Goal: Navigation & Orientation: Find specific page/section

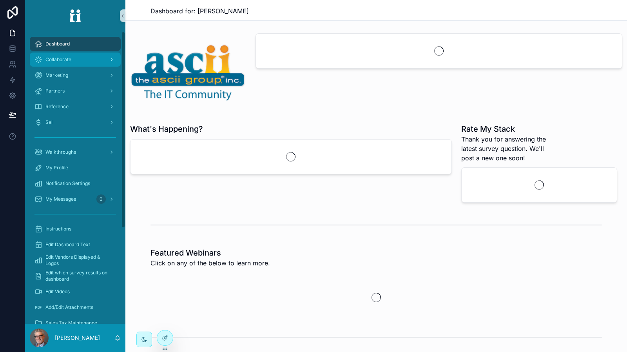
click at [95, 57] on div "Collaborate" at bounding box center [75, 59] width 82 height 13
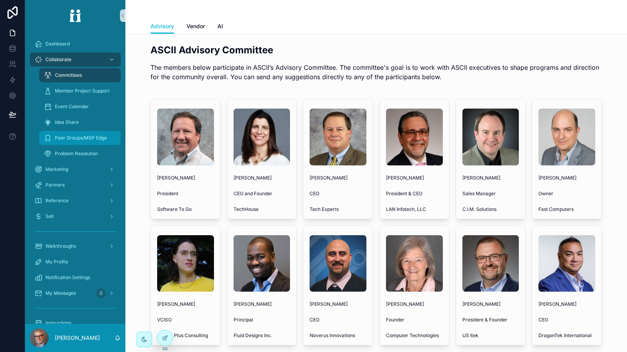
click at [78, 138] on span "Peer Groups/MSP Edge" at bounding box center [81, 138] width 52 height 6
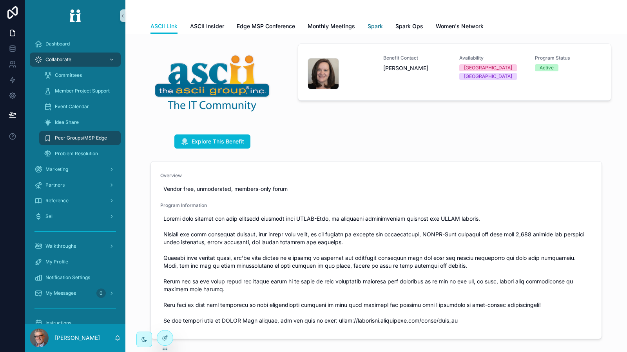
click at [369, 28] on span "Spark" at bounding box center [375, 26] width 15 height 8
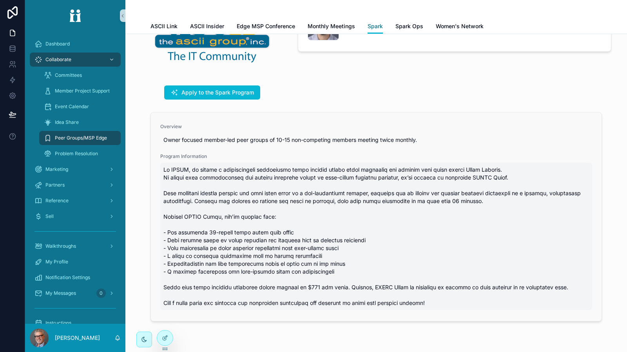
scroll to position [48, 0]
